Goal: Navigation & Orientation: Find specific page/section

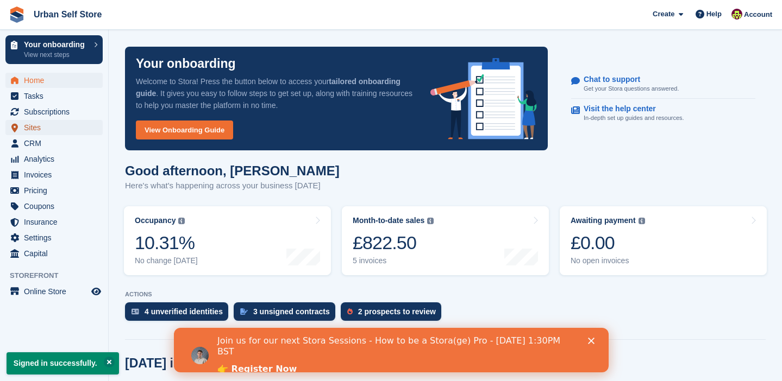
click at [55, 122] on span "Sites" at bounding box center [56, 127] width 65 height 15
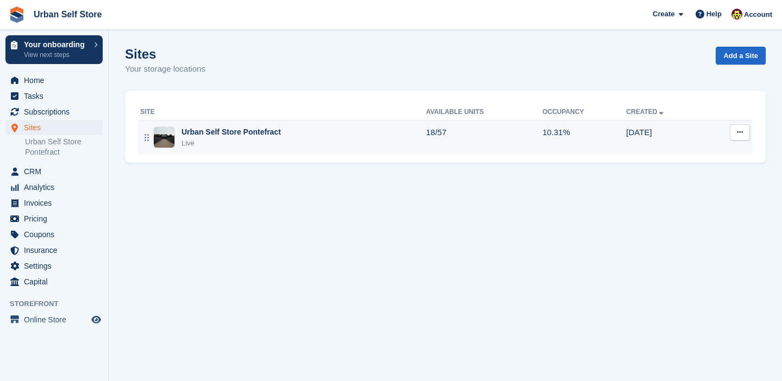
click at [215, 129] on div "Urban Self Store Pontefract" at bounding box center [230, 132] width 99 height 11
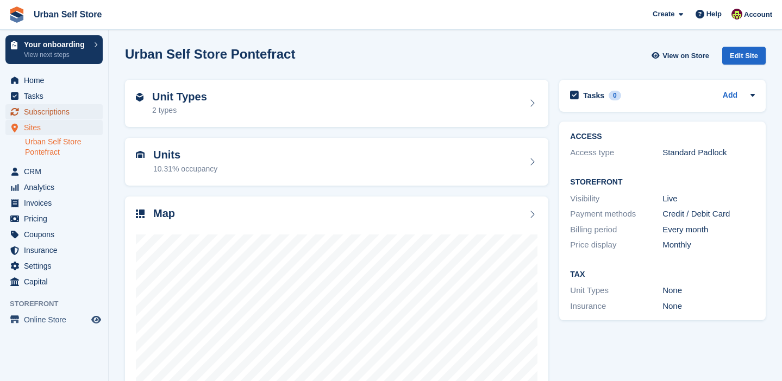
click at [80, 110] on span "Subscriptions" at bounding box center [56, 111] width 65 height 15
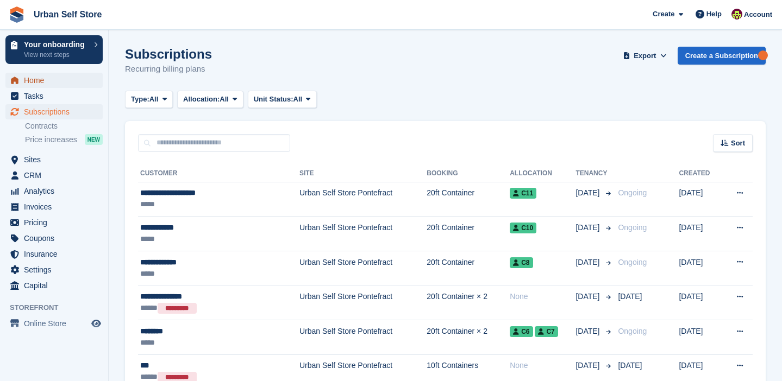
click at [52, 75] on span "Home" at bounding box center [56, 80] width 65 height 15
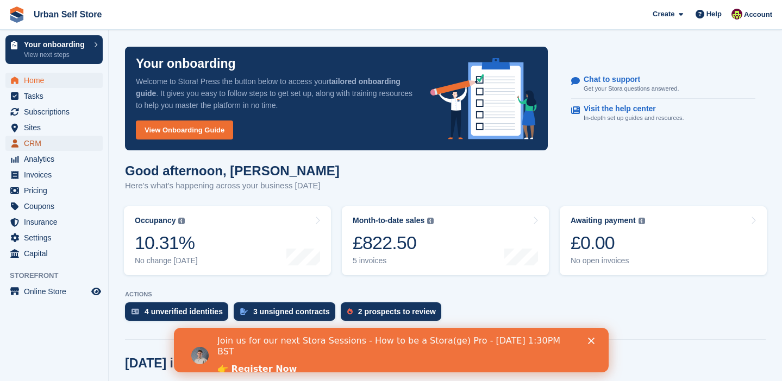
click at [45, 139] on span "CRM" at bounding box center [56, 143] width 65 height 15
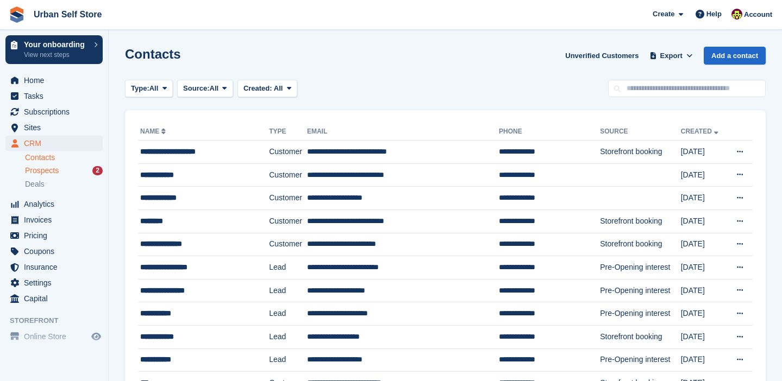
click at [57, 171] on span "Prospects" at bounding box center [42, 171] width 34 height 10
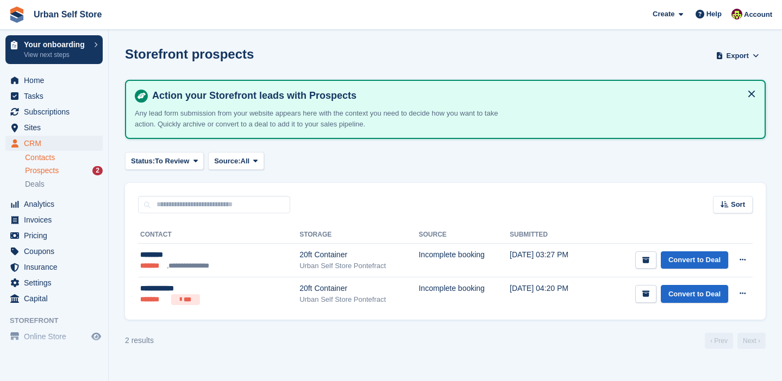
click at [52, 159] on link "Contacts" at bounding box center [64, 158] width 78 height 10
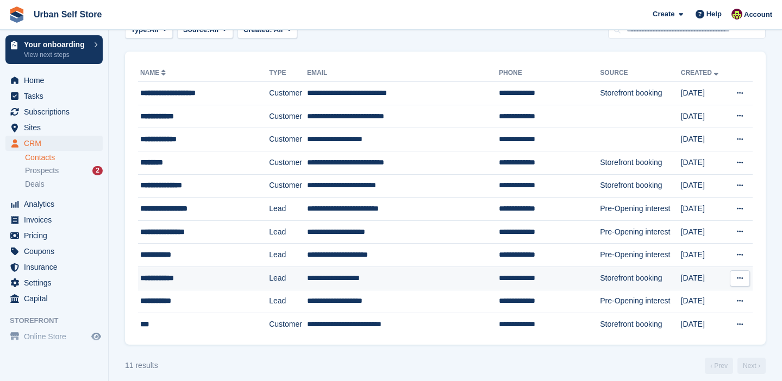
scroll to position [59, 0]
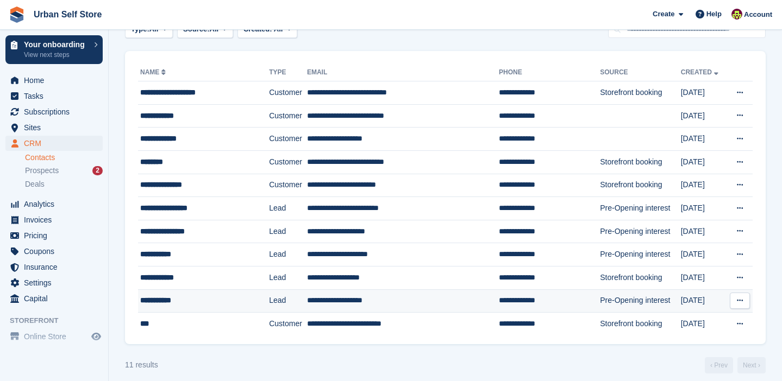
click at [208, 299] on div "**********" at bounding box center [196, 300] width 112 height 11
